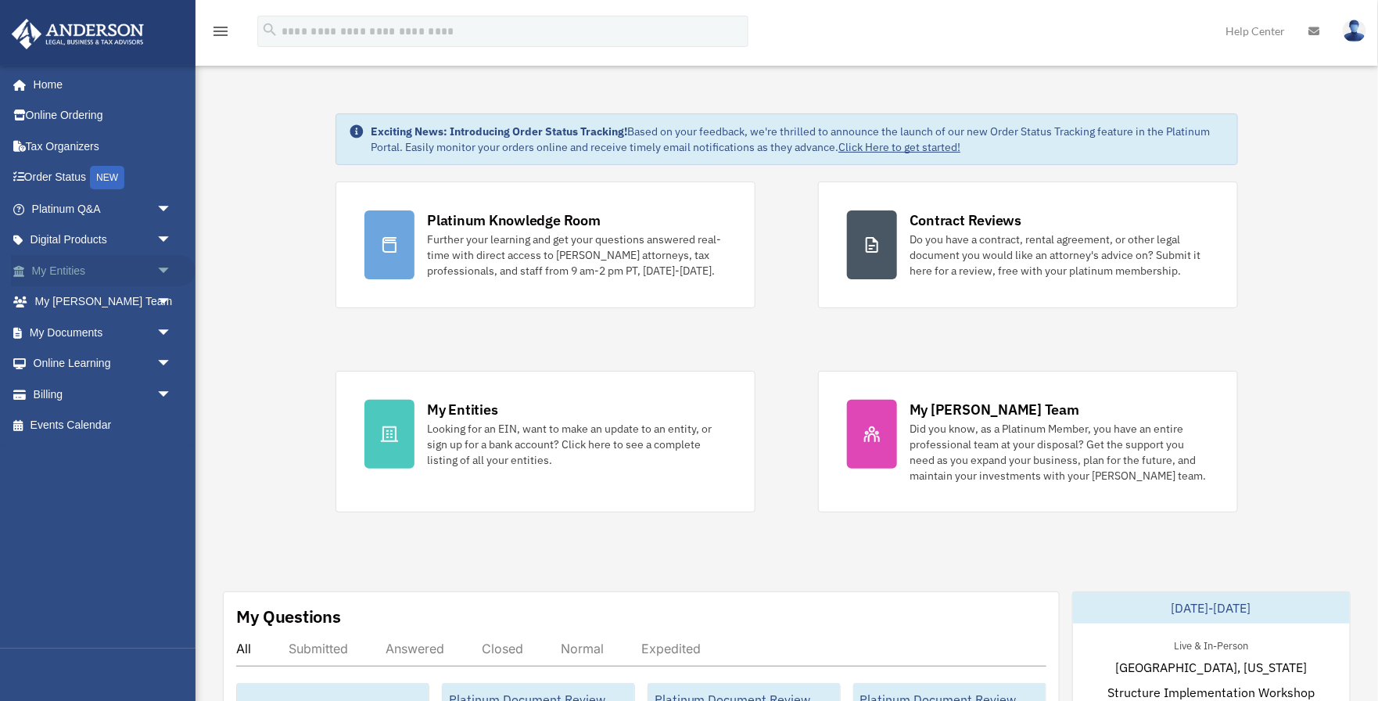
click at [164, 277] on span "arrow_drop_down" at bounding box center [171, 271] width 31 height 32
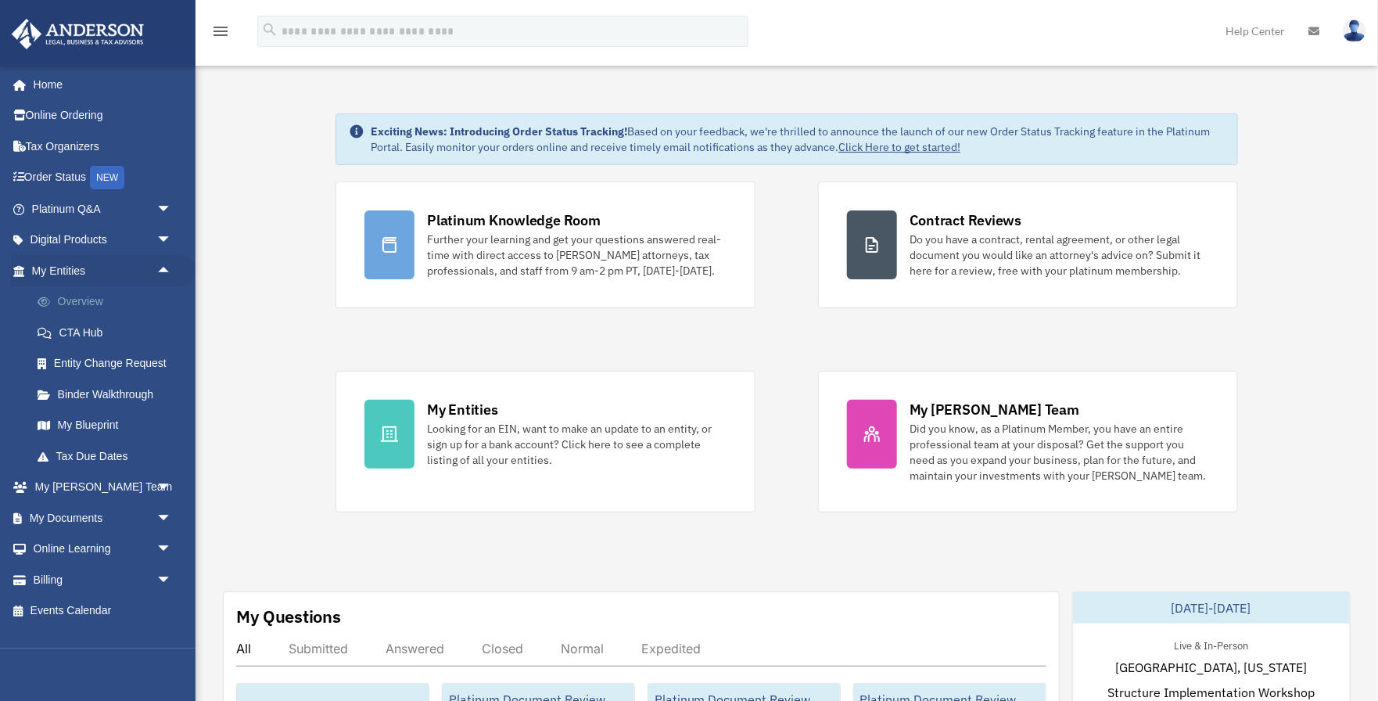
click at [113, 309] on link "Overview" at bounding box center [109, 301] width 174 height 31
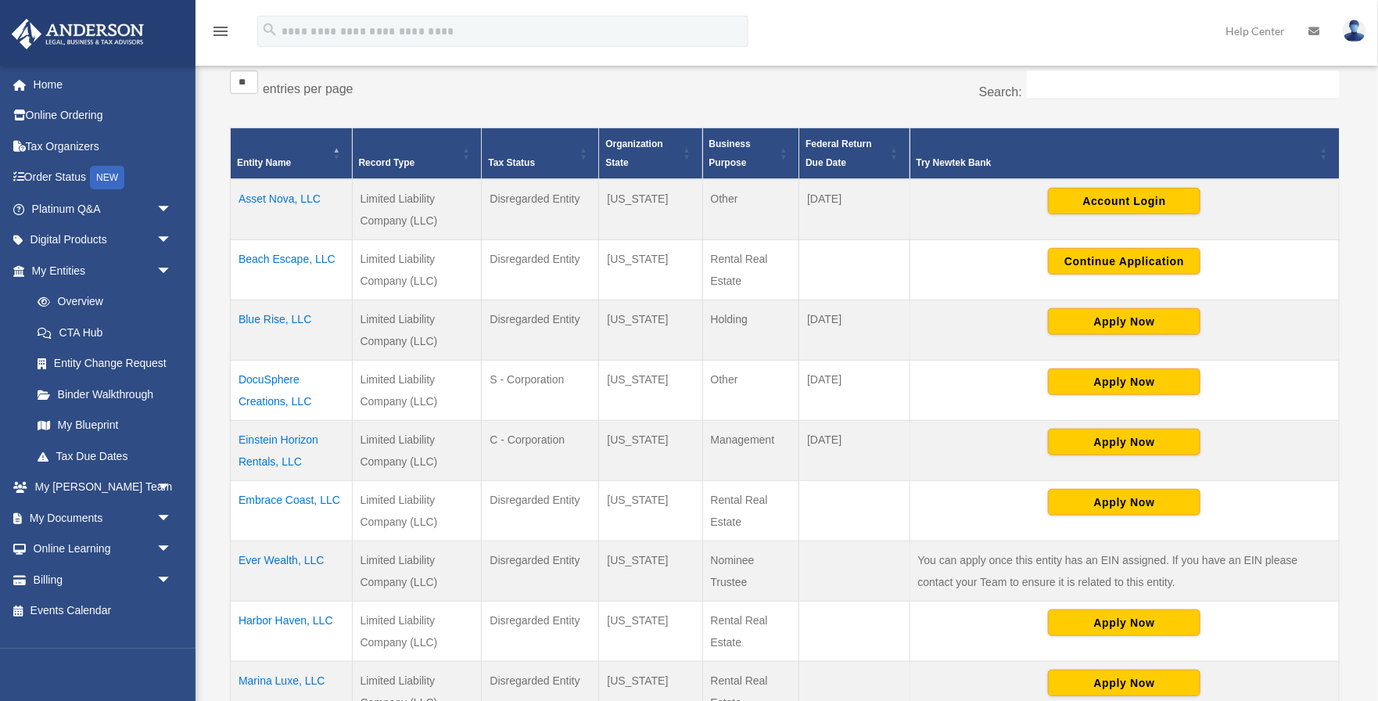
scroll to position [302, 0]
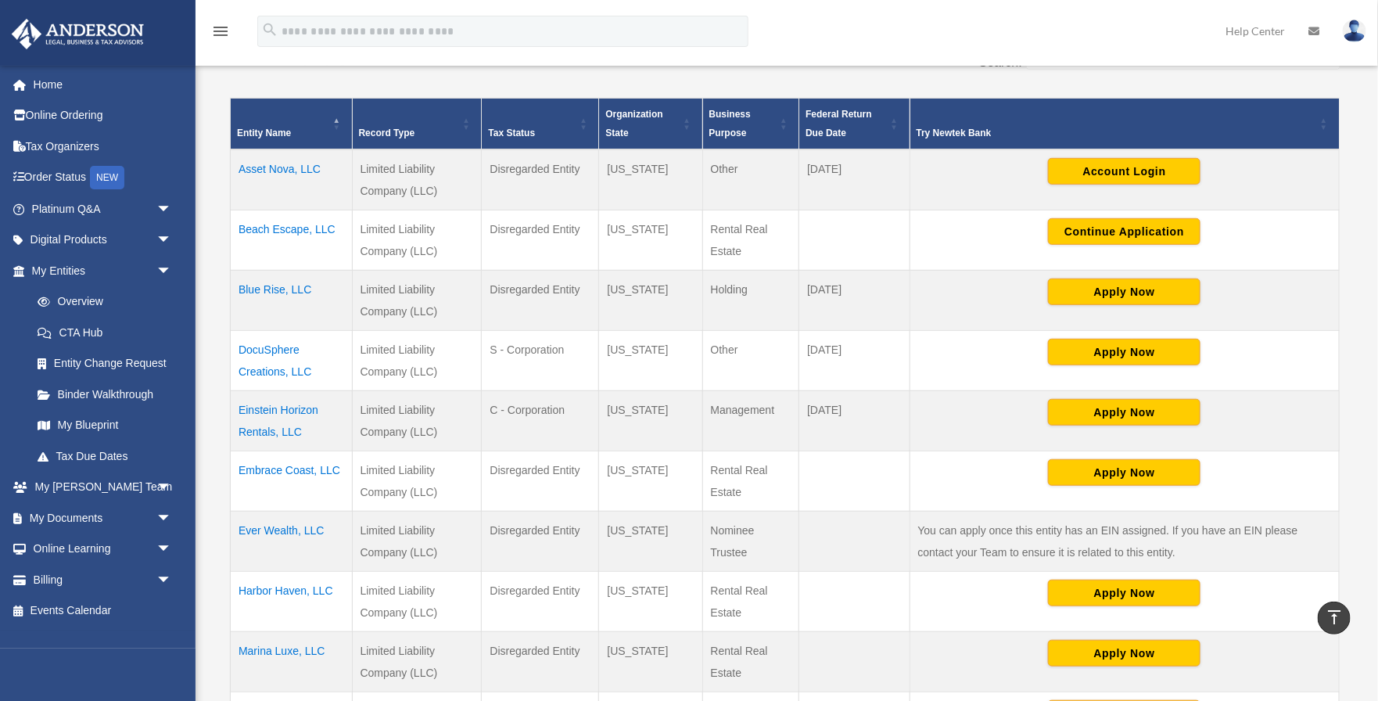
click at [297, 404] on td "Einstein Horizon Rentals, LLC" at bounding box center [292, 421] width 122 height 60
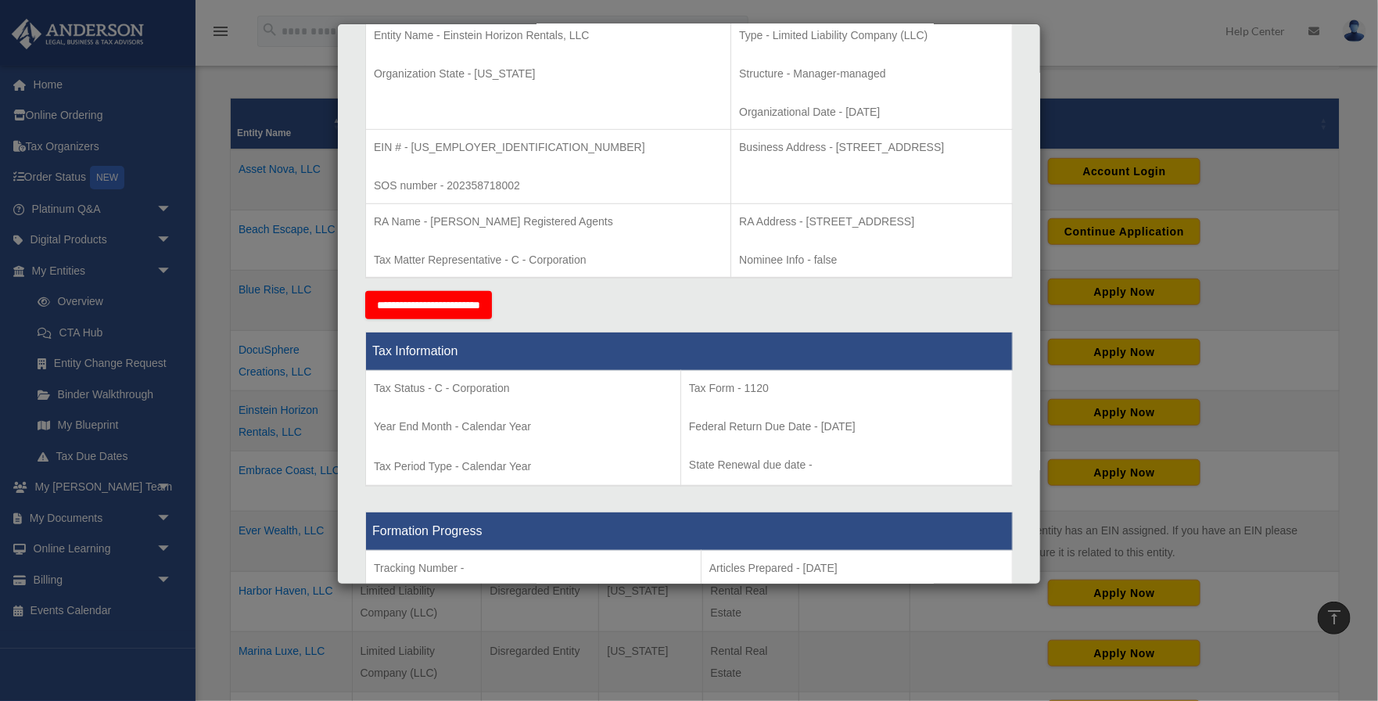
scroll to position [263, 0]
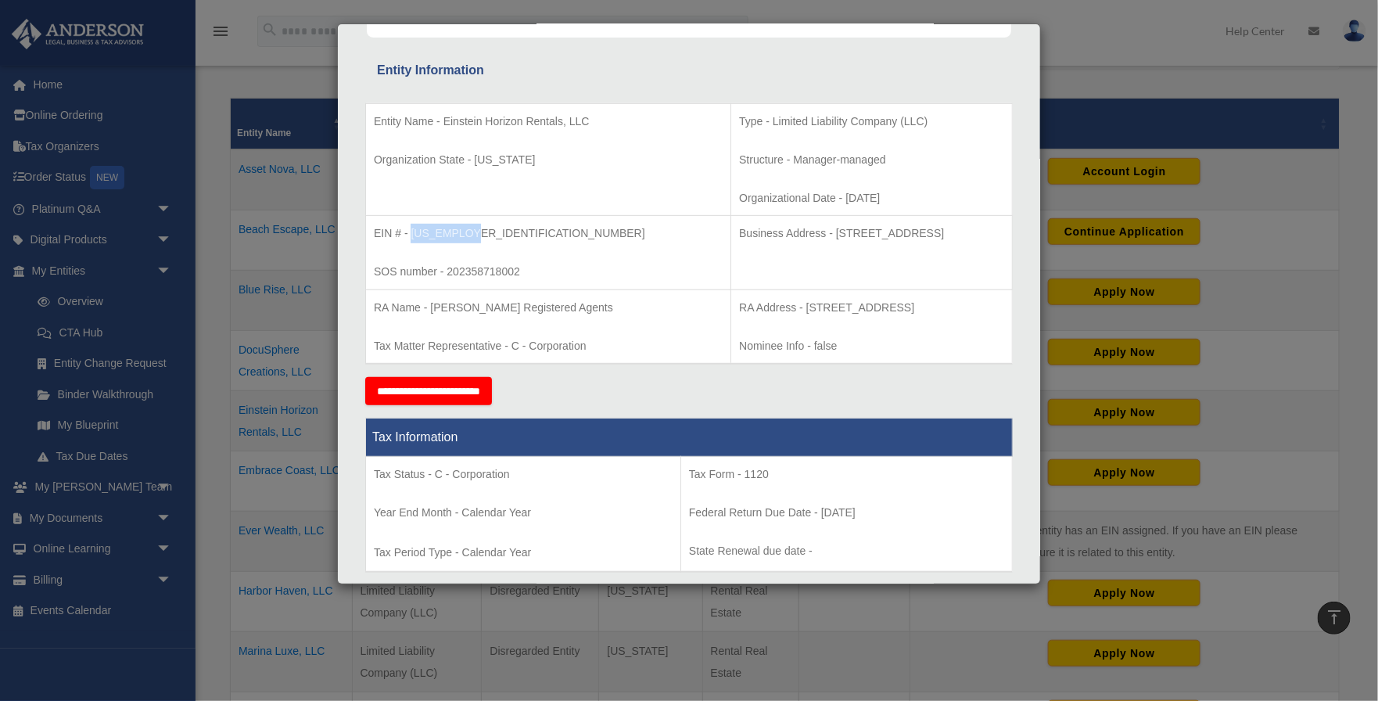
drag, startPoint x: 410, startPoint y: 230, endPoint x: 484, endPoint y: 234, distance: 74.4
click at [484, 234] on p "EIN # - 93-3317736" at bounding box center [548, 234] width 349 height 20
copy p "93-3317736"
